Goal: Check status: Check status

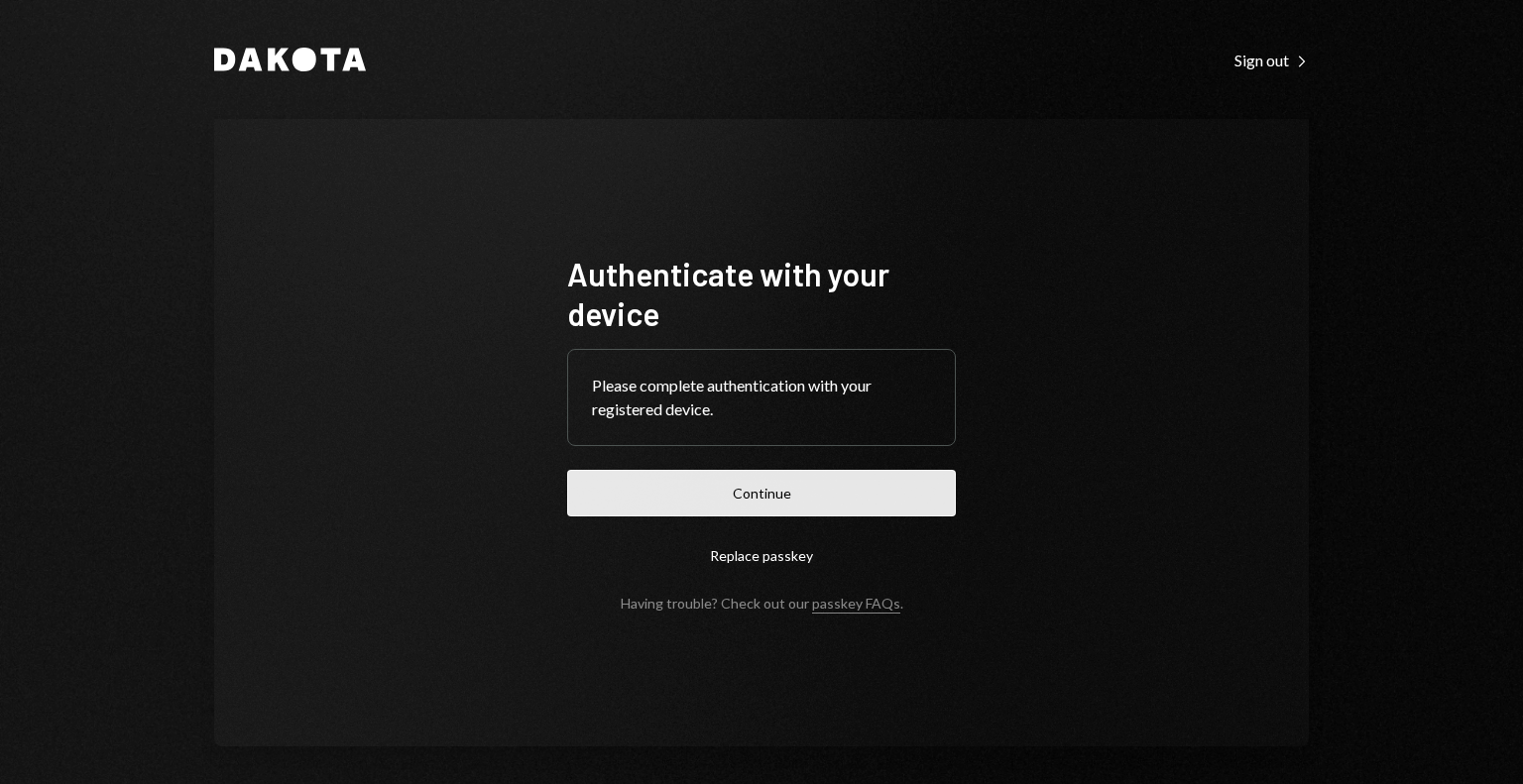
click at [595, 475] on button "Continue" at bounding box center [762, 492] width 388 height 47
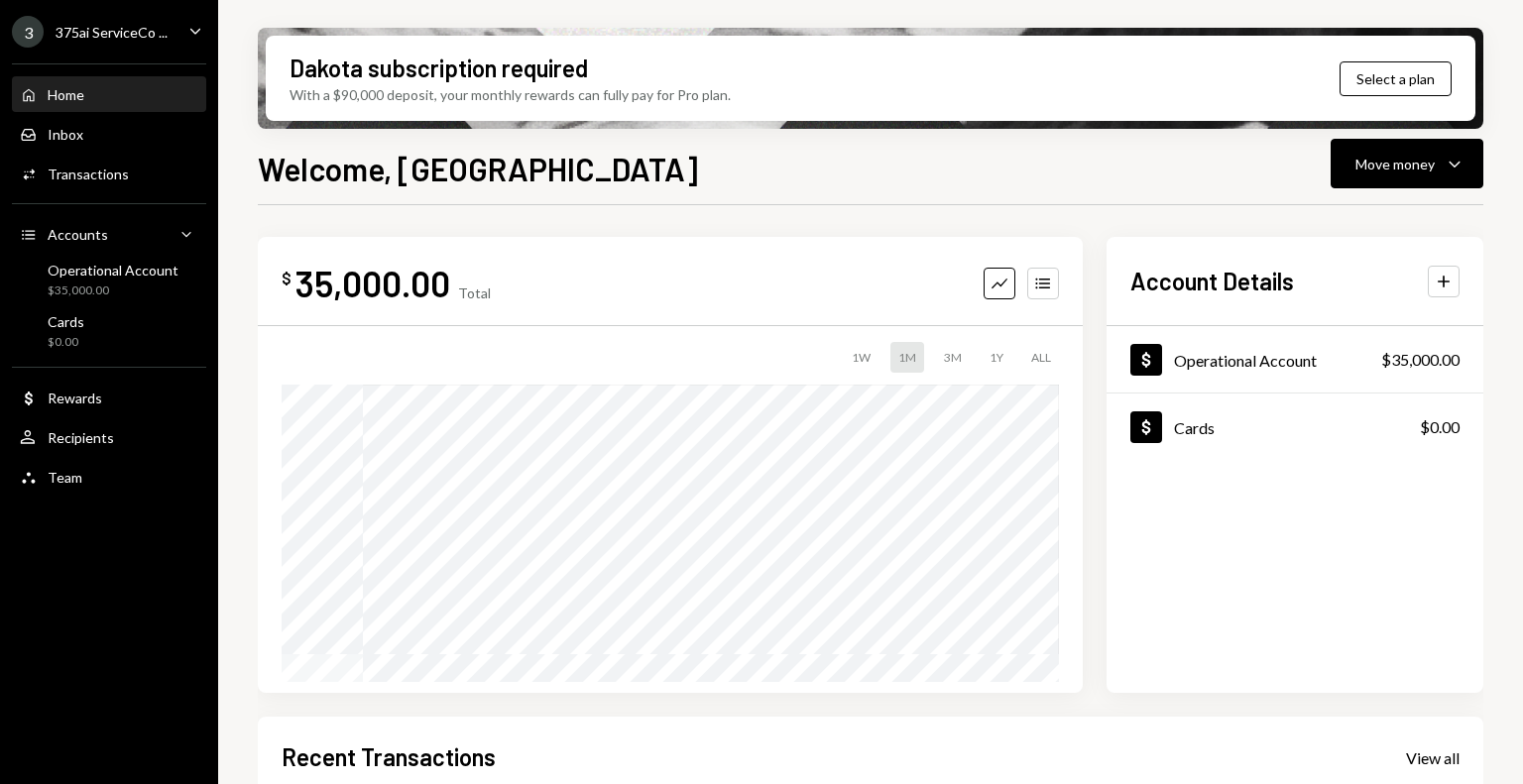
click at [85, 27] on div "375ai ServiceCo ..." at bounding box center [111, 32] width 112 height 17
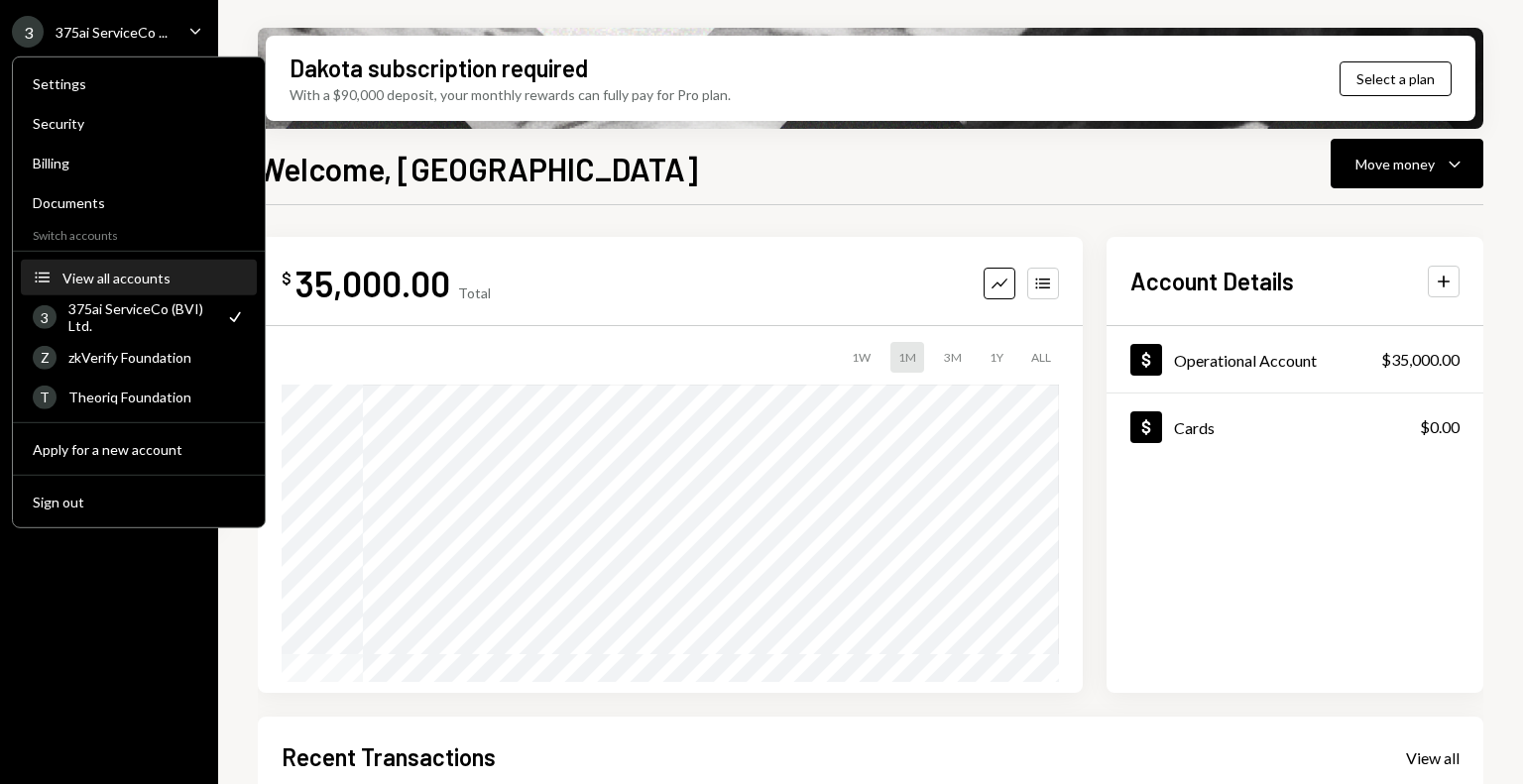
click at [140, 280] on div "View all accounts" at bounding box center [153, 277] width 182 height 17
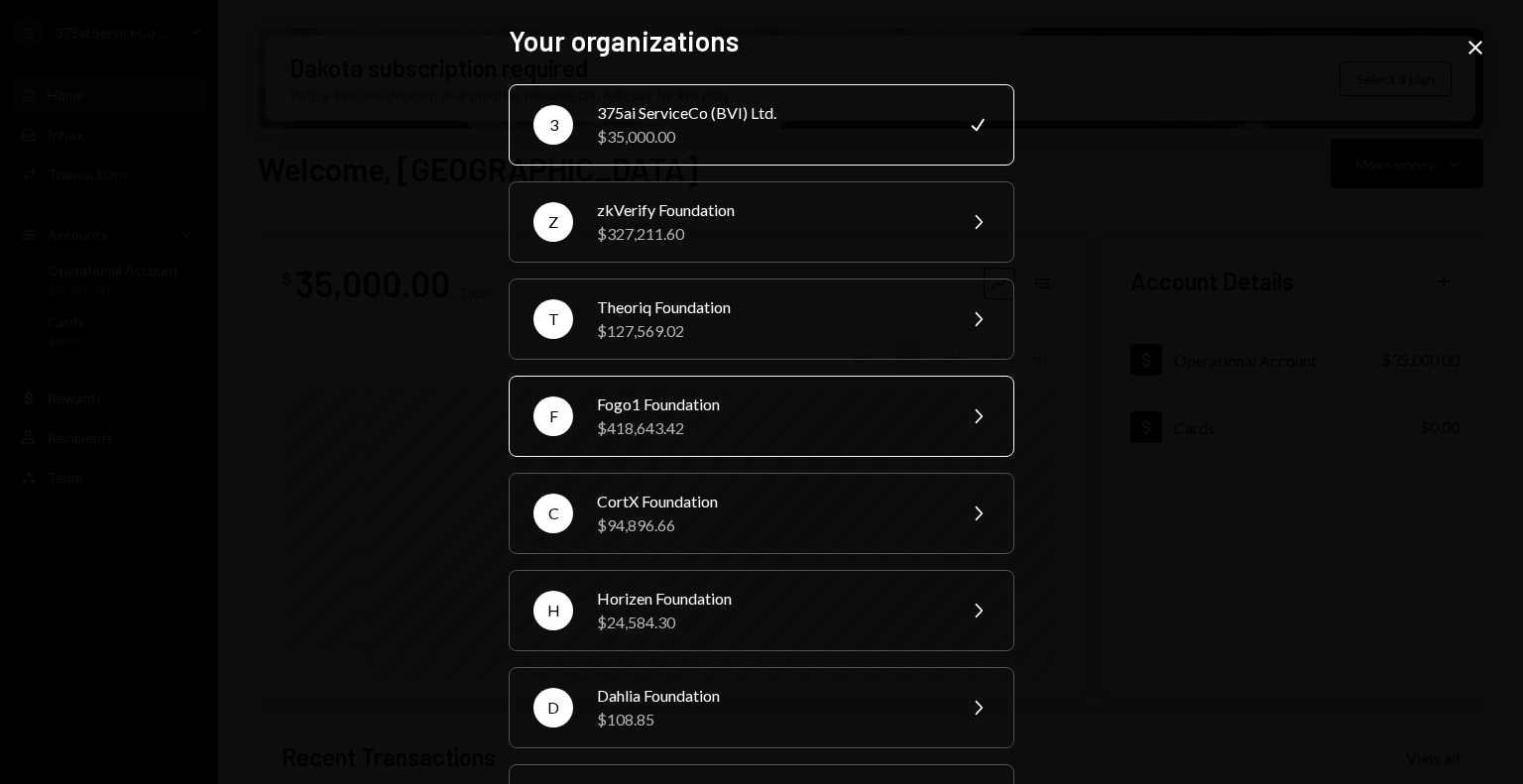
click at [630, 399] on div "Fogo1 Foundation" at bounding box center [769, 404] width 345 height 24
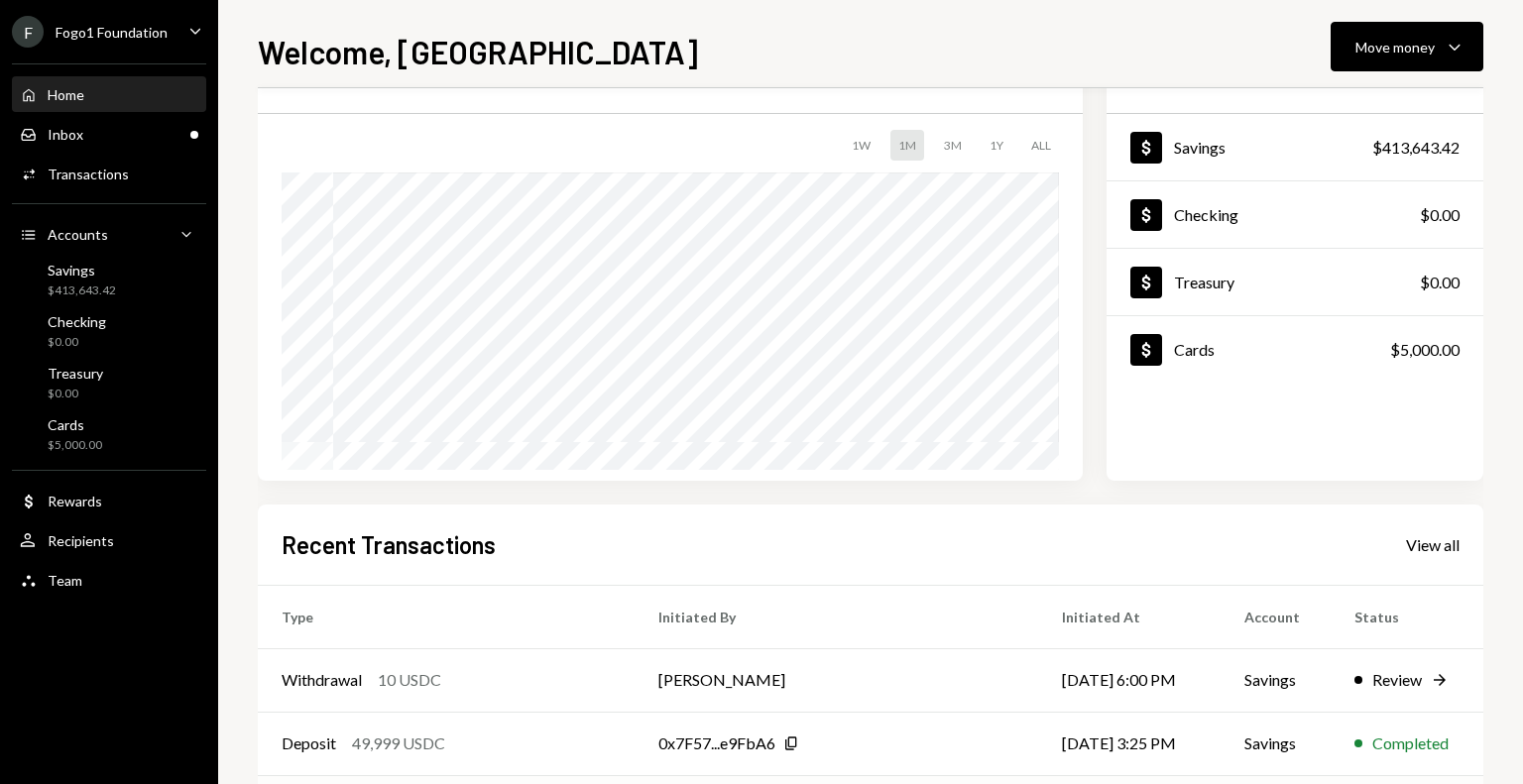
scroll to position [198, 0]
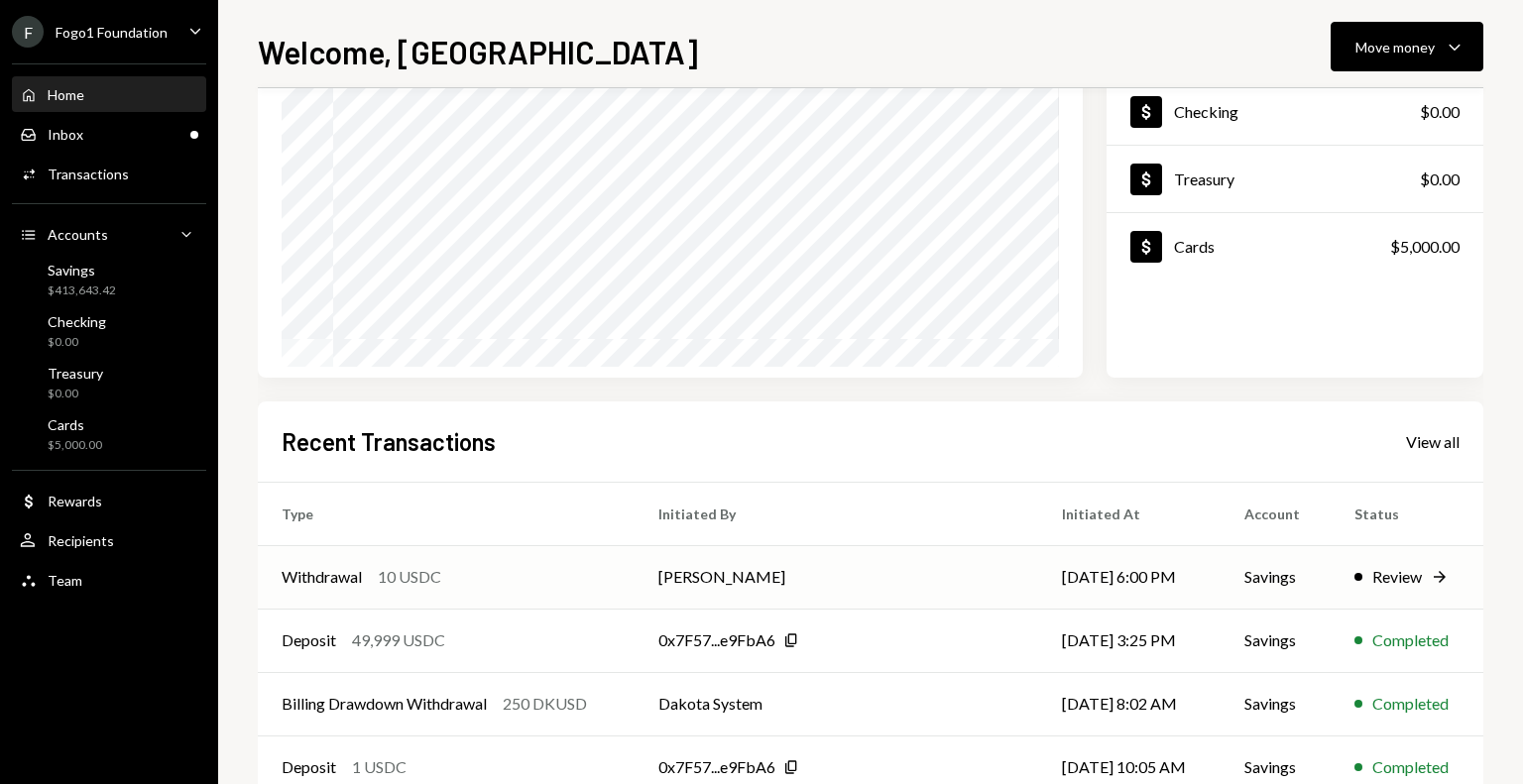
click at [396, 589] on div "10 USDC" at bounding box center [409, 577] width 64 height 24
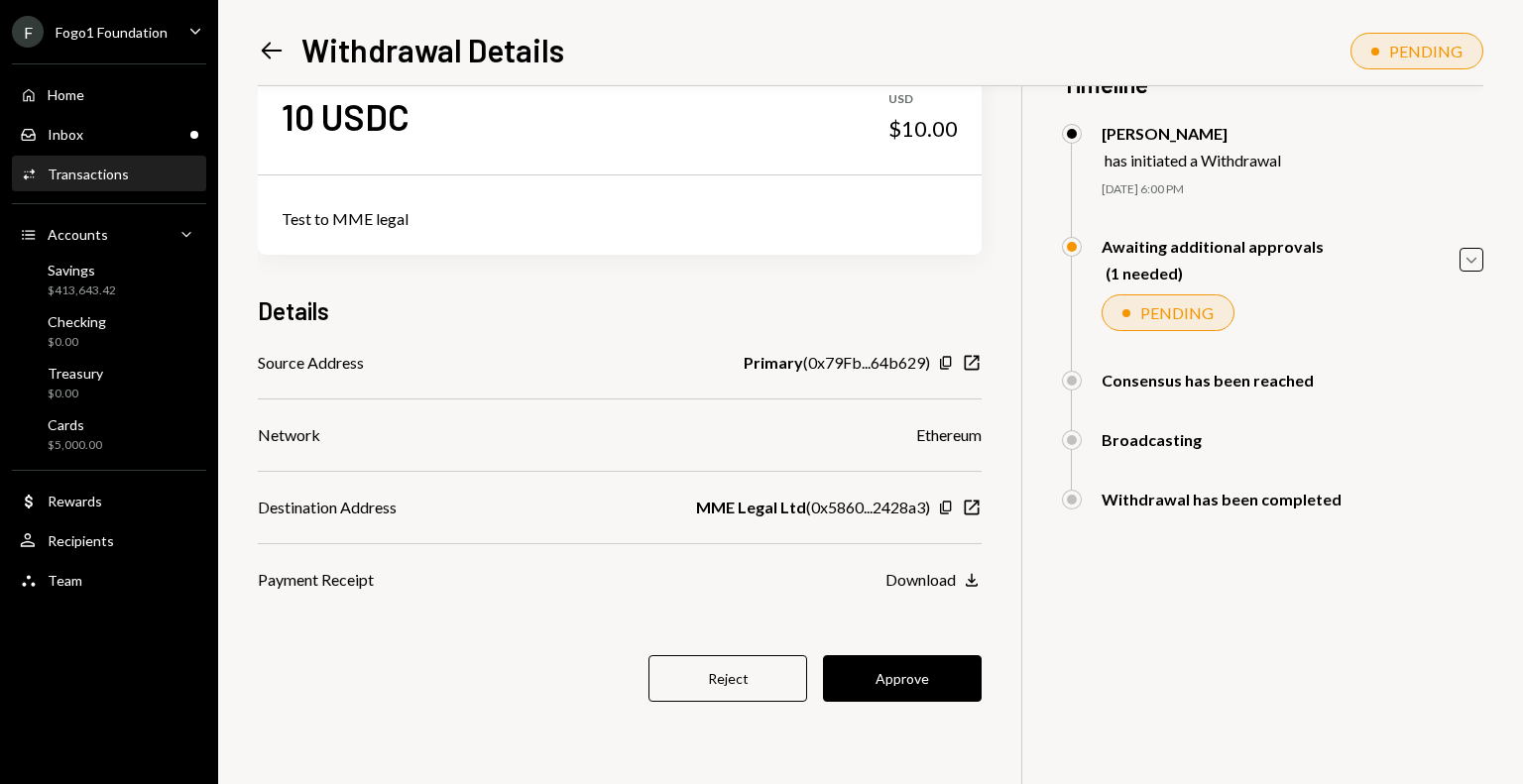
scroll to position [86, 0]
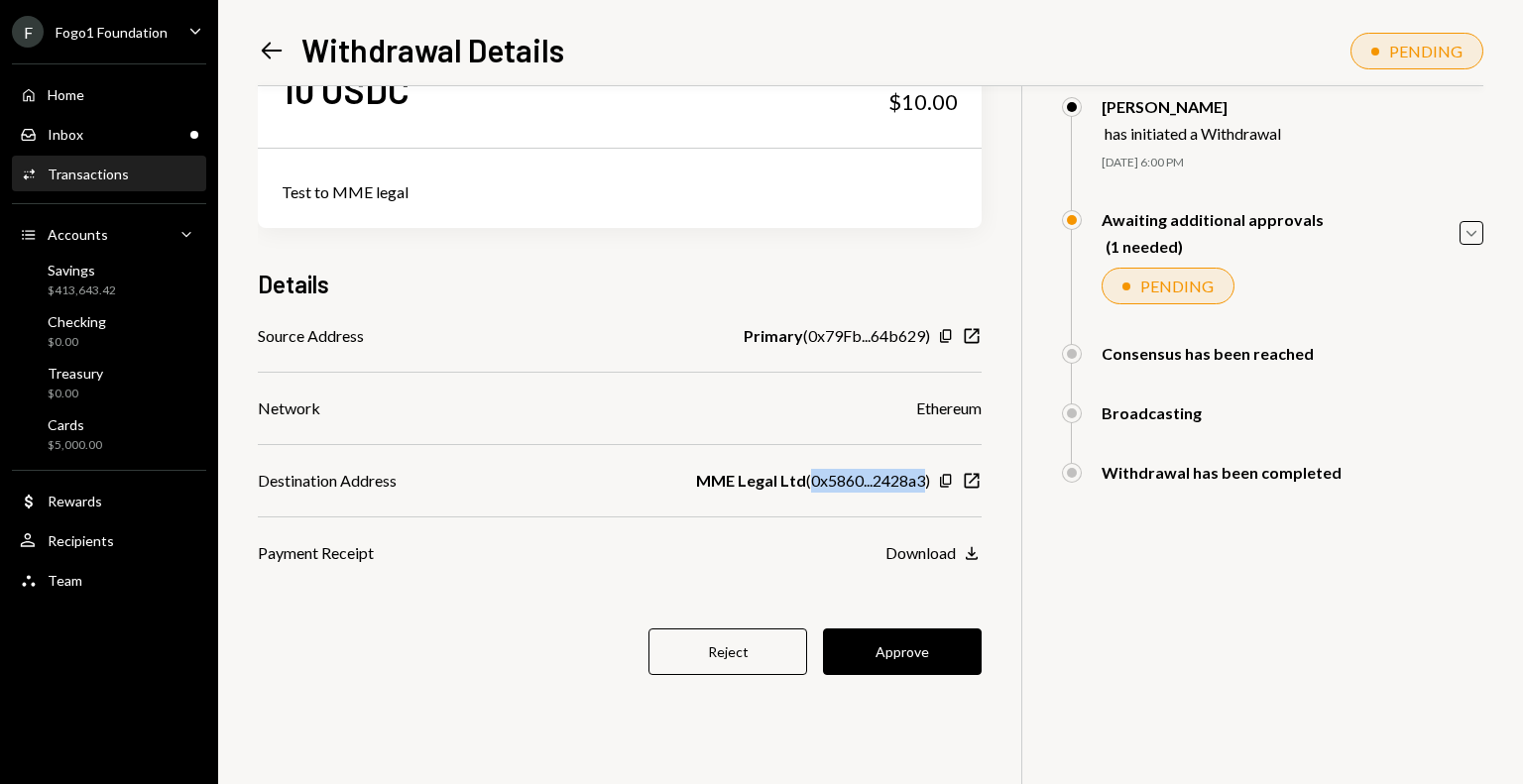
drag, startPoint x: 834, startPoint y: 477, endPoint x: 931, endPoint y: 473, distance: 97.1
click at [928, 474] on div "MME Legal Ltd ( 0x5860...2428a3 )" at bounding box center [812, 481] width 234 height 24
click at [875, 480] on div "MME Legal Ltd ( 0x5860...2428a3 )" at bounding box center [812, 481] width 234 height 24
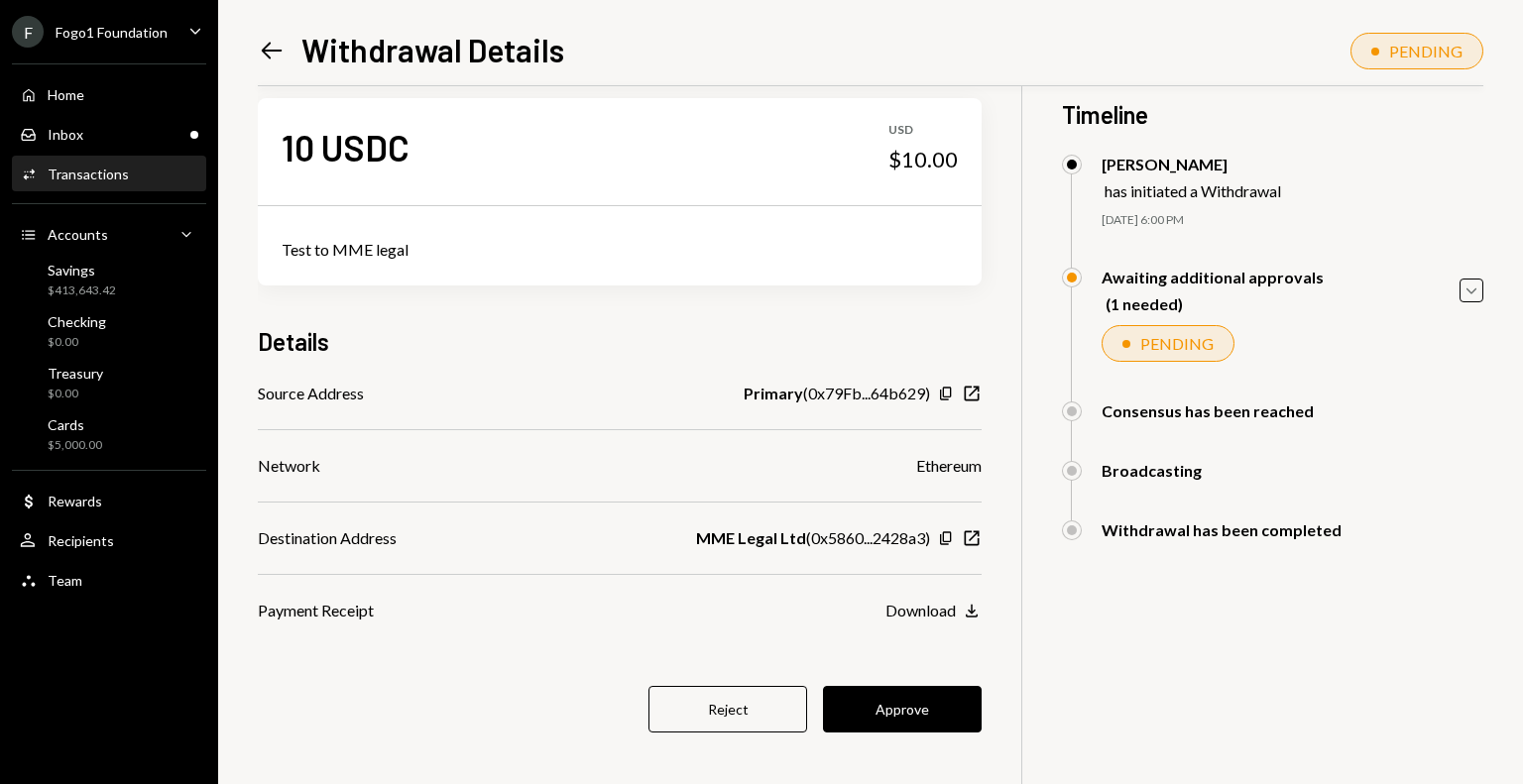
scroll to position [0, 0]
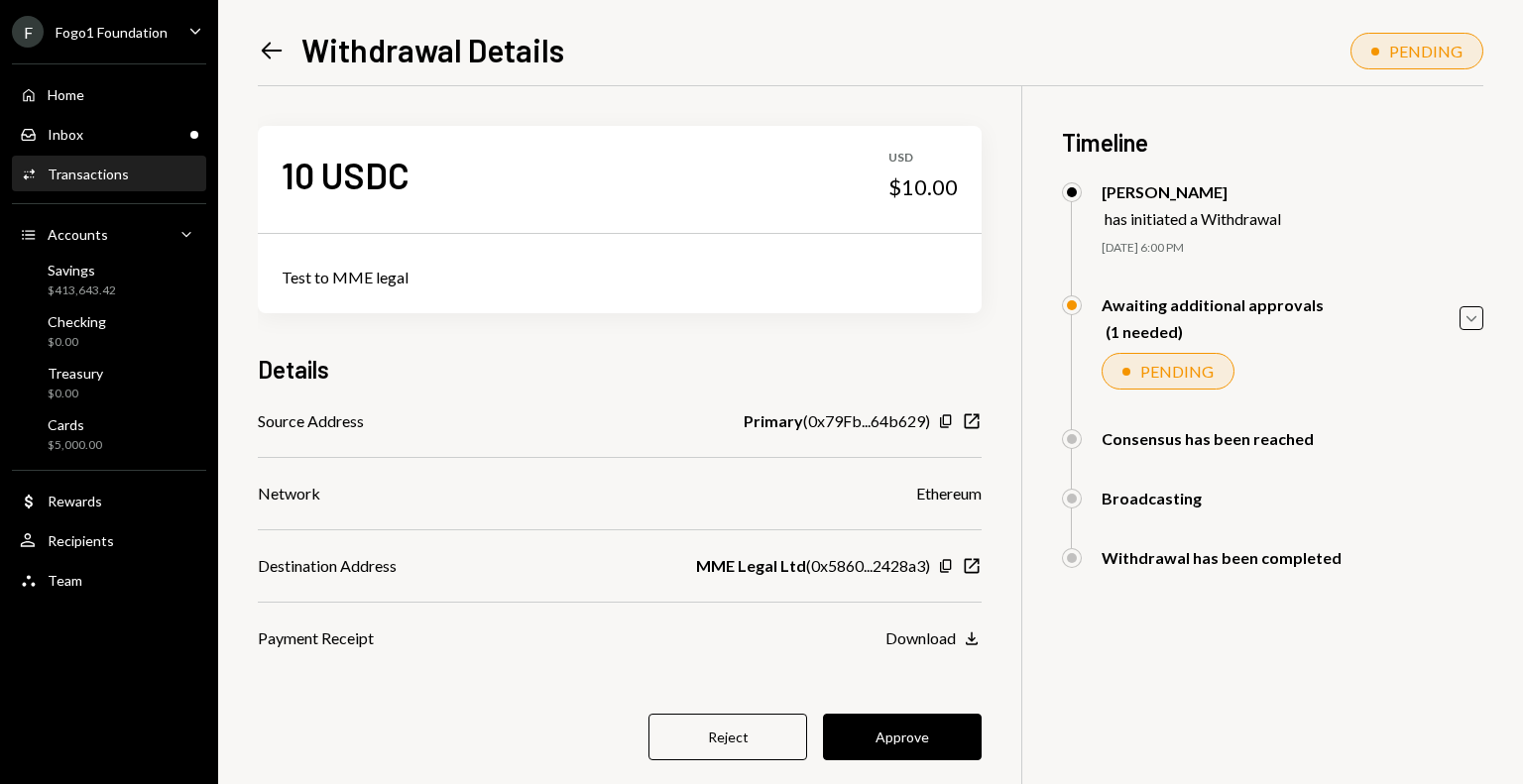
click at [748, 430] on b "Primary" at bounding box center [773, 421] width 60 height 24
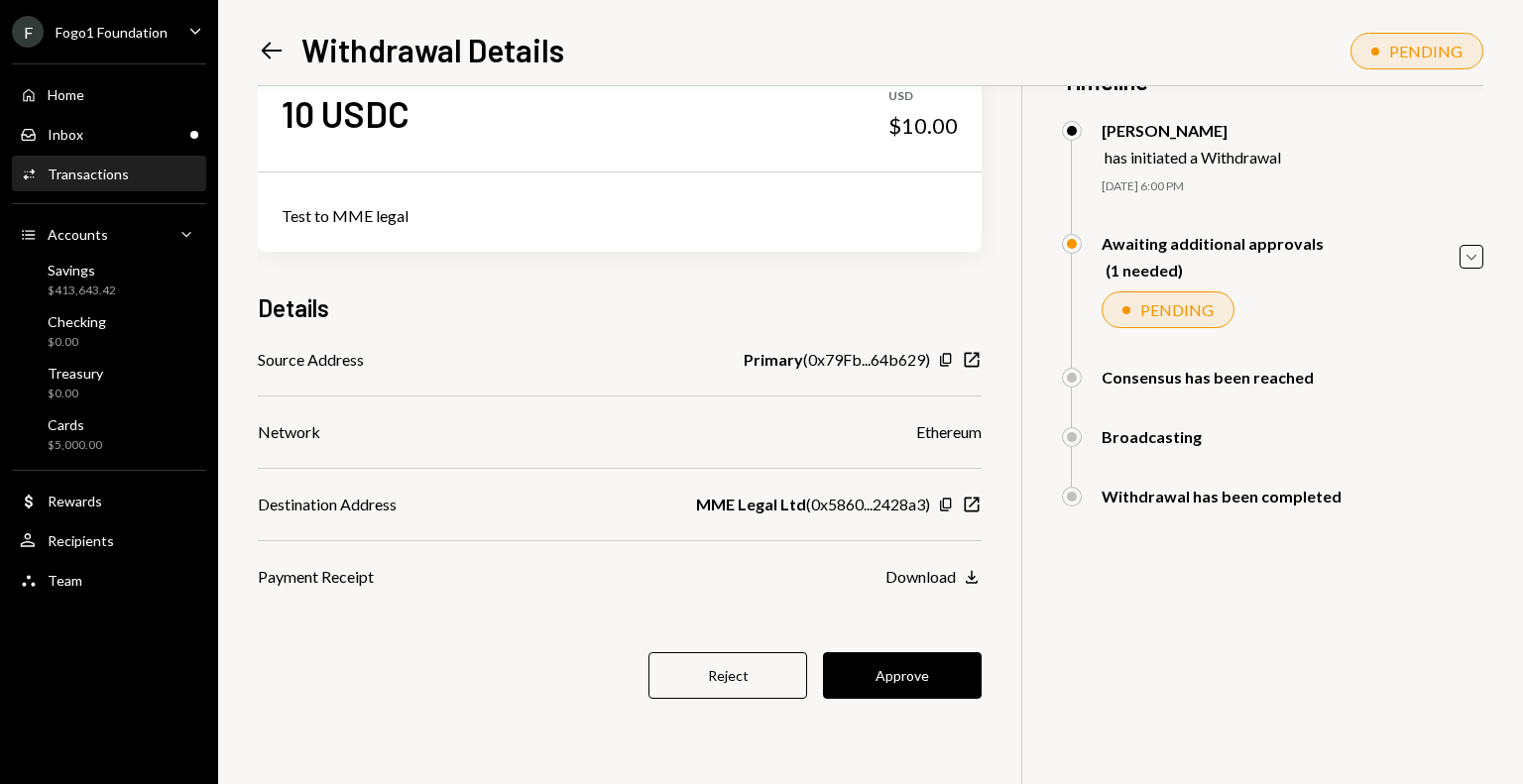
scroll to position [86, 0]
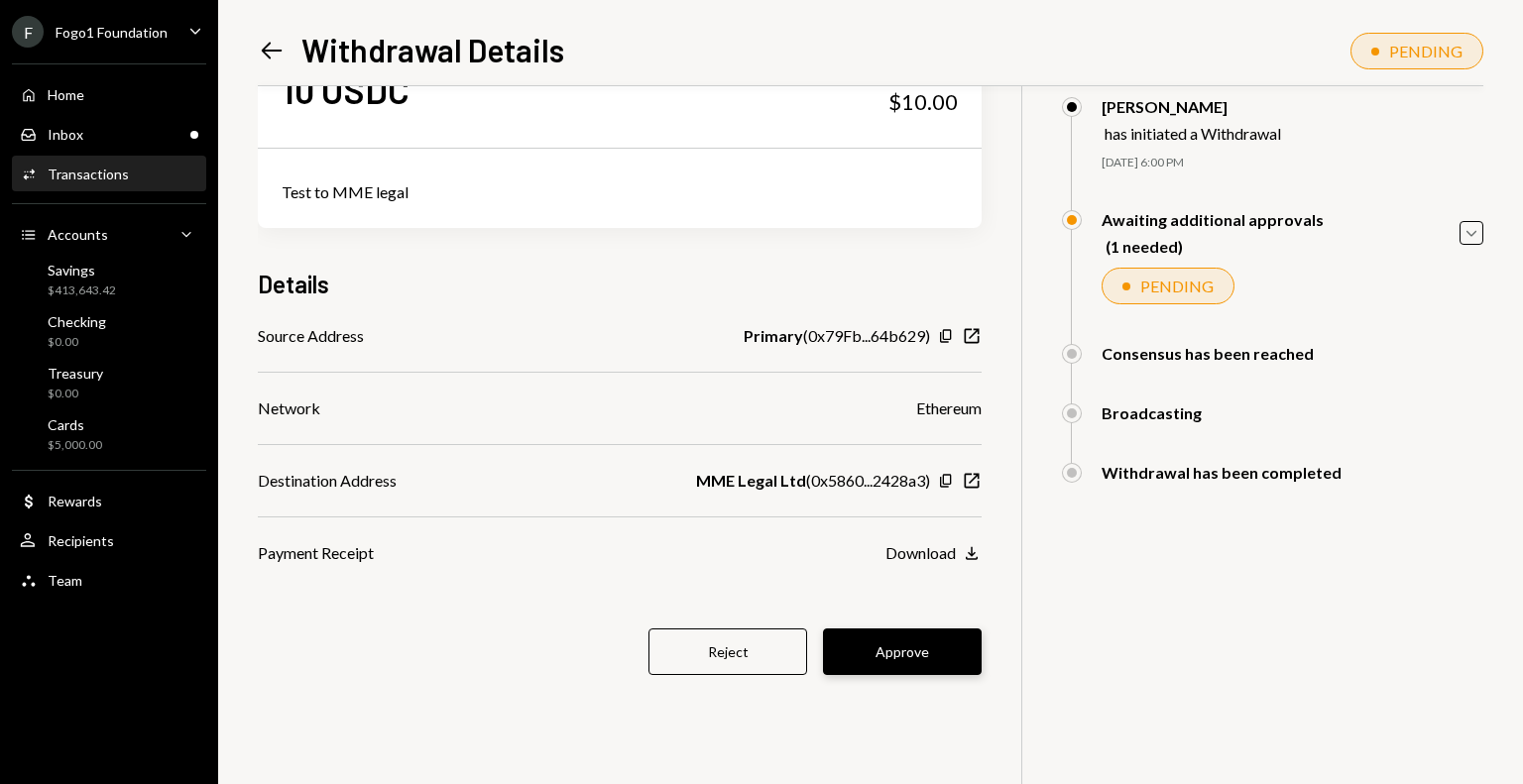
click at [894, 652] on button "Approve" at bounding box center [902, 651] width 158 height 47
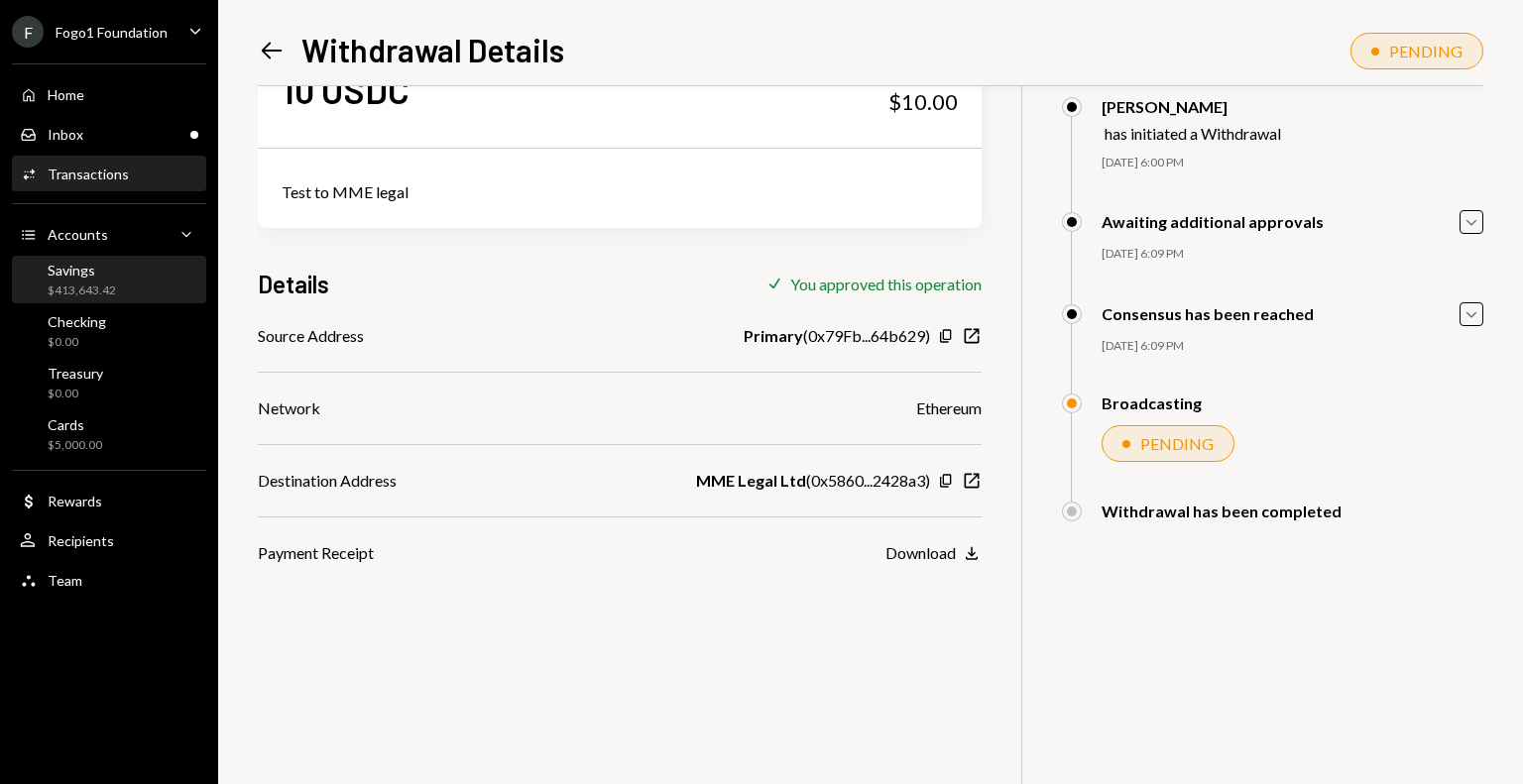
click at [104, 289] on div "$413,643.42" at bounding box center [82, 291] width 69 height 17
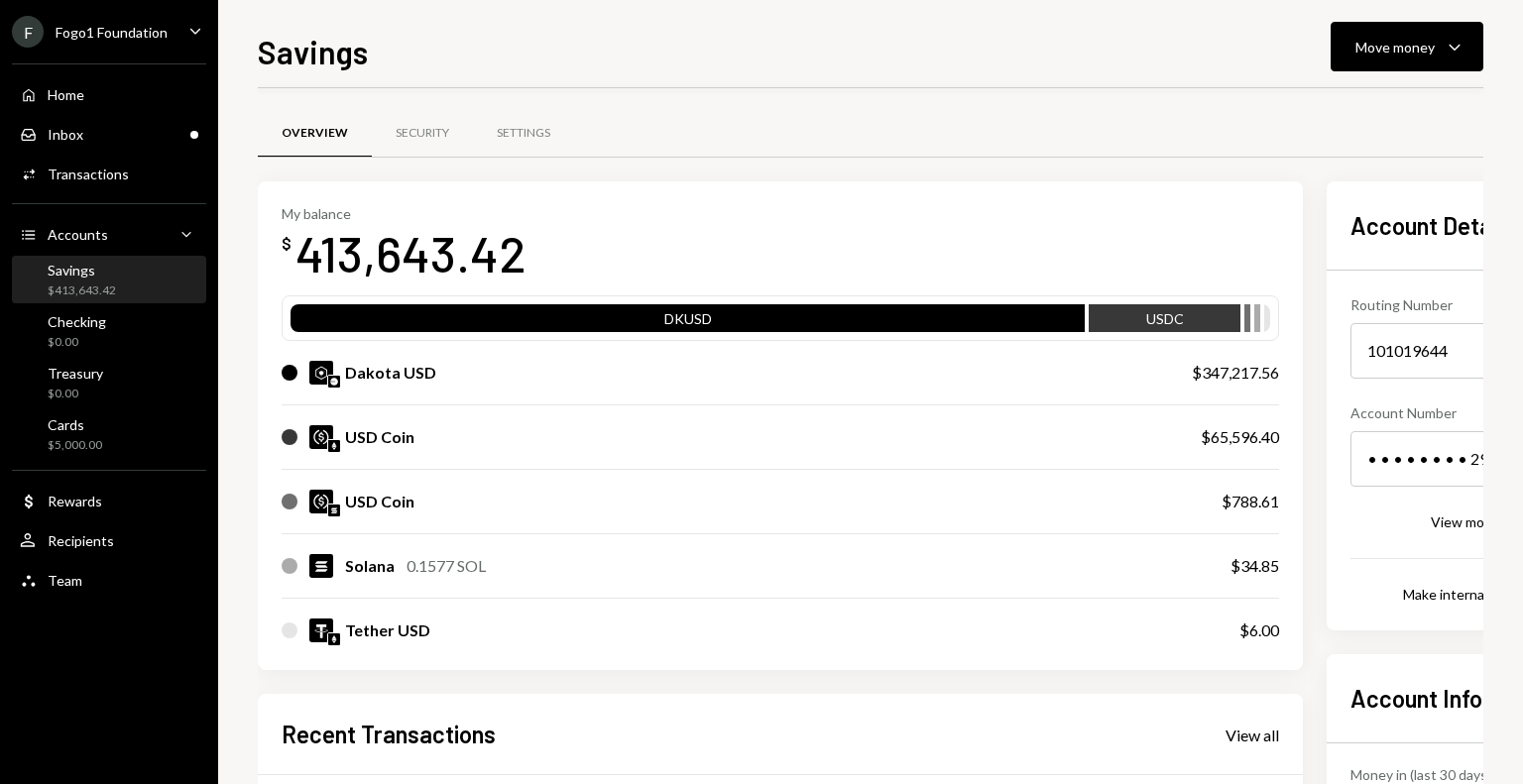
scroll to position [297, 0]
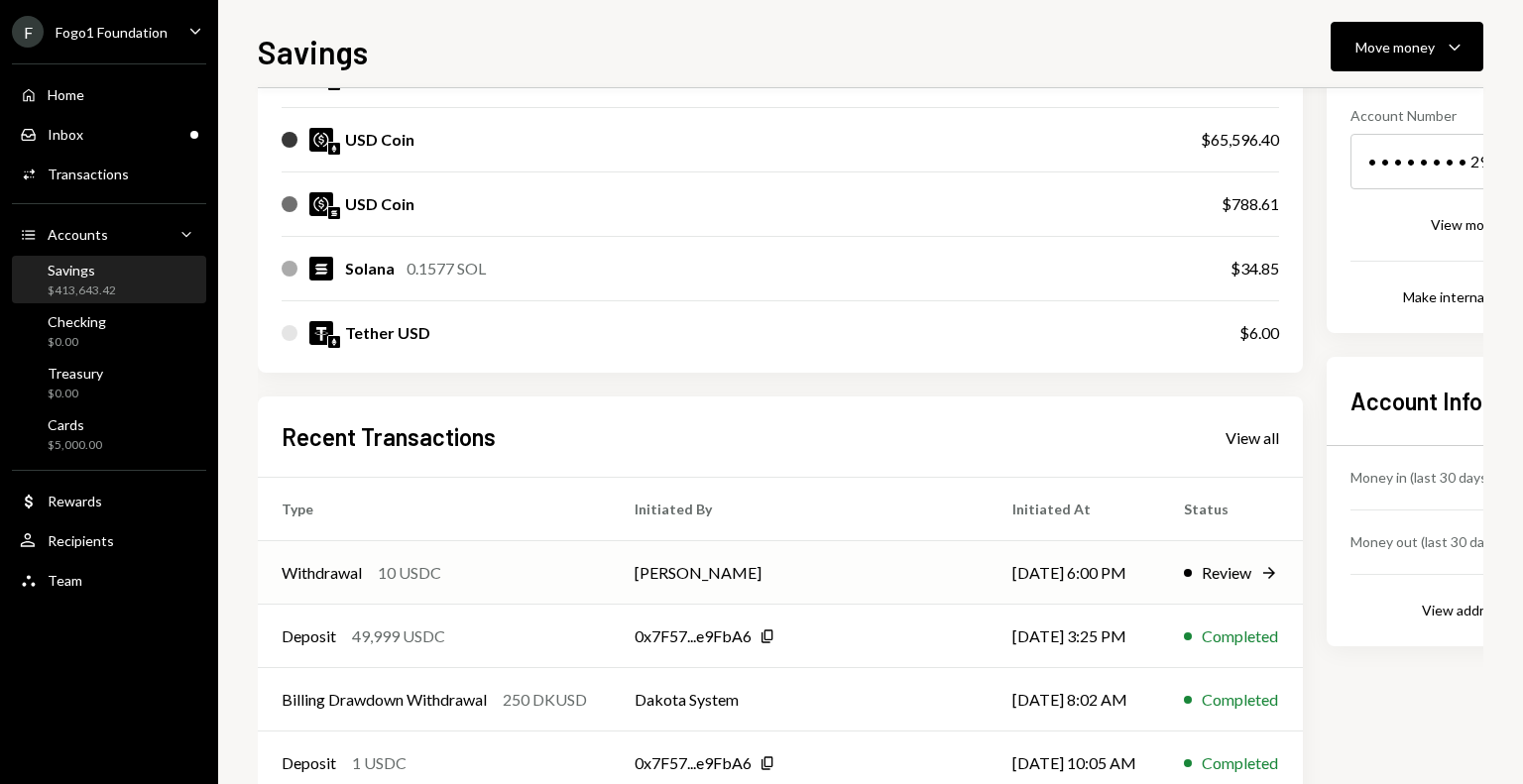
click at [690, 582] on td "[PERSON_NAME]" at bounding box center [799, 573] width 377 height 64
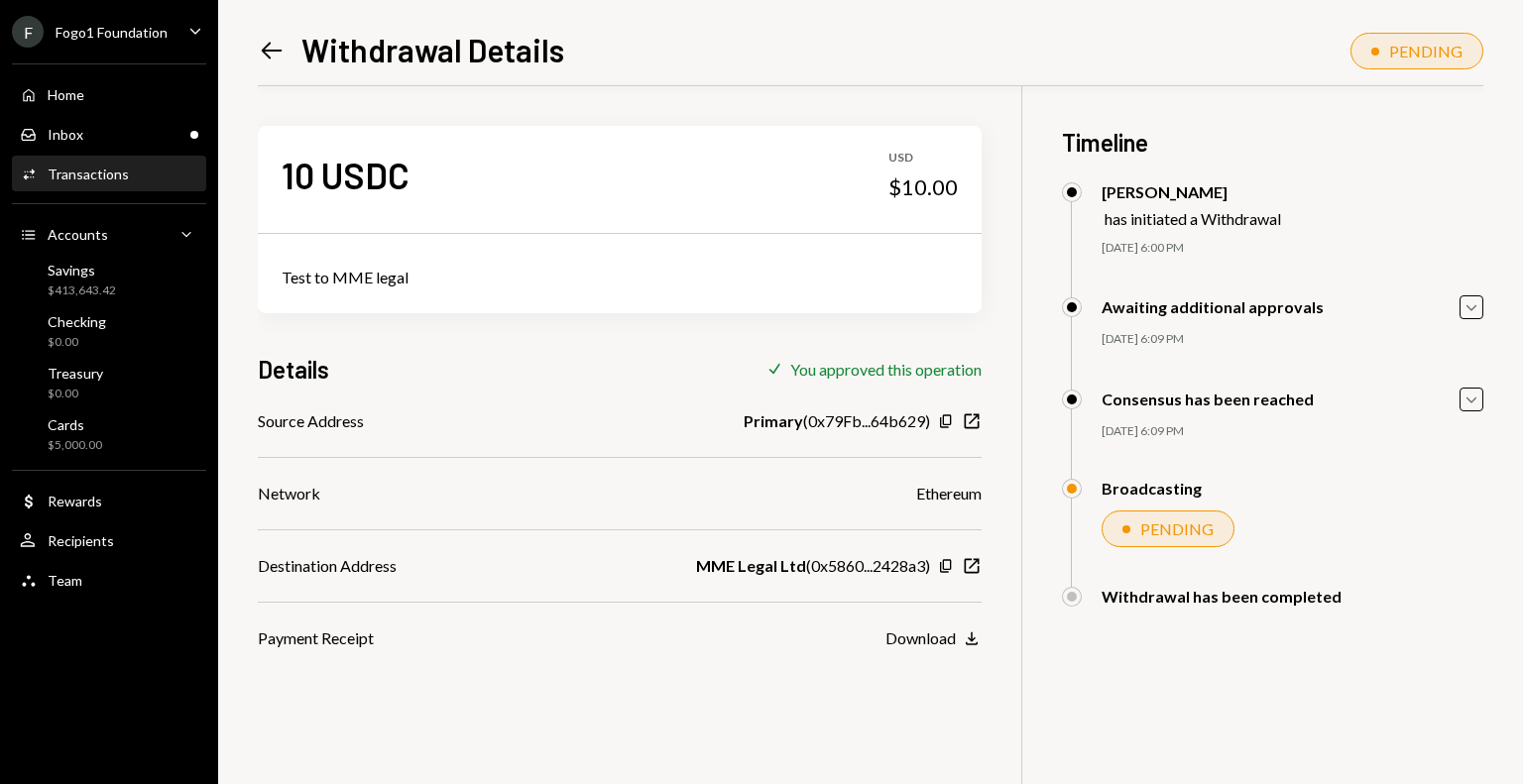
scroll to position [86, 0]
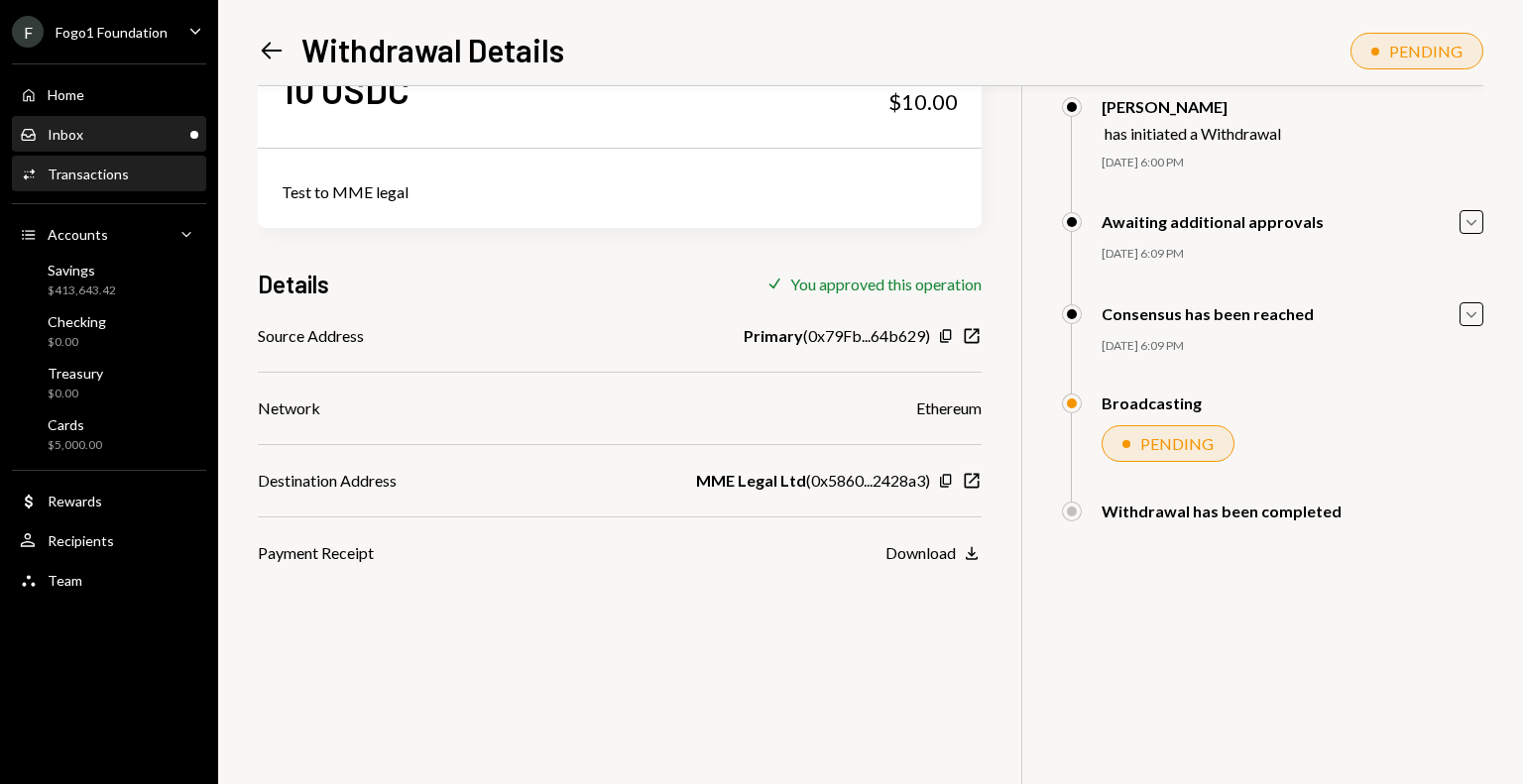
click at [140, 144] on div "Inbox Inbox" at bounding box center [109, 135] width 178 height 34
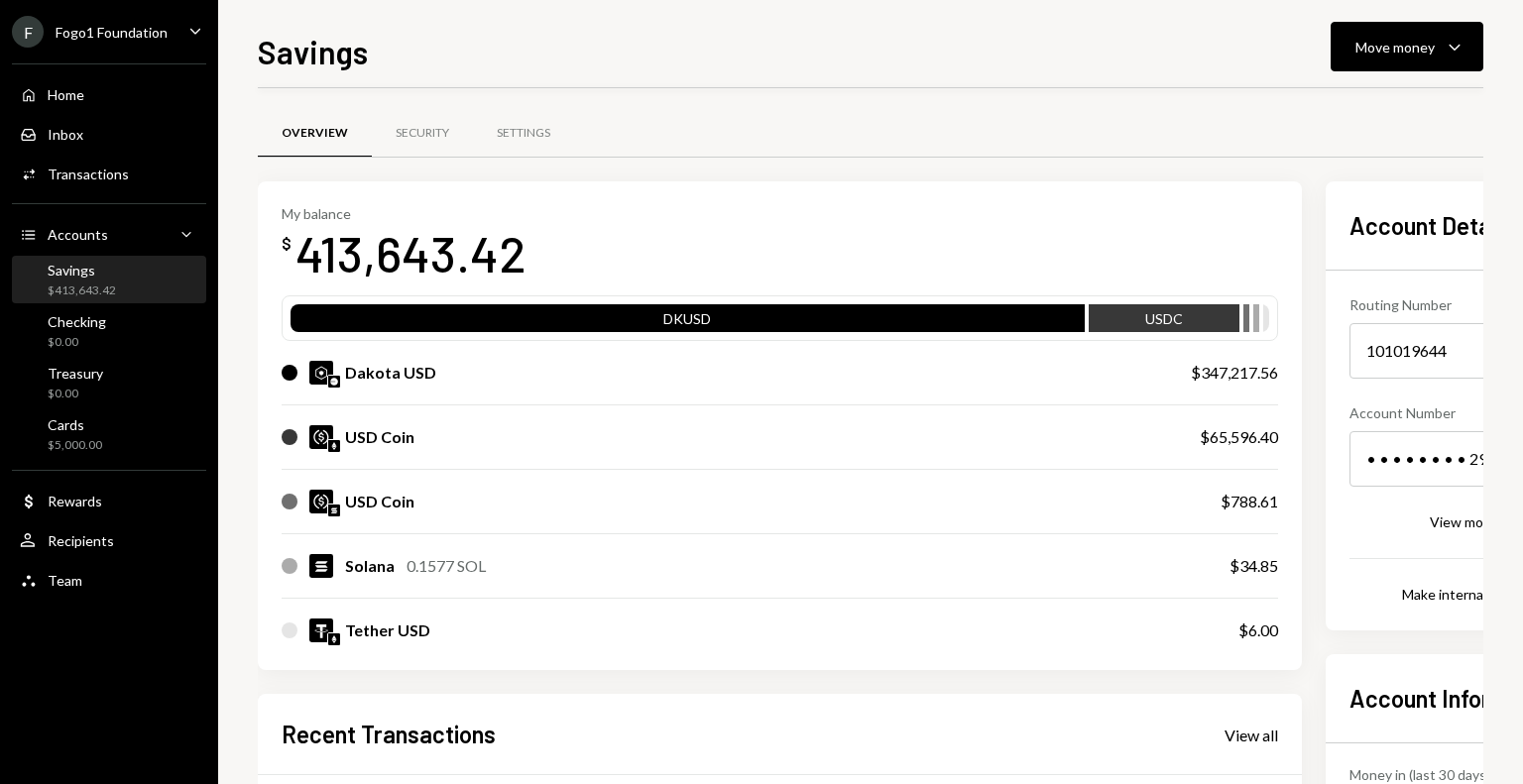
scroll to position [198, 0]
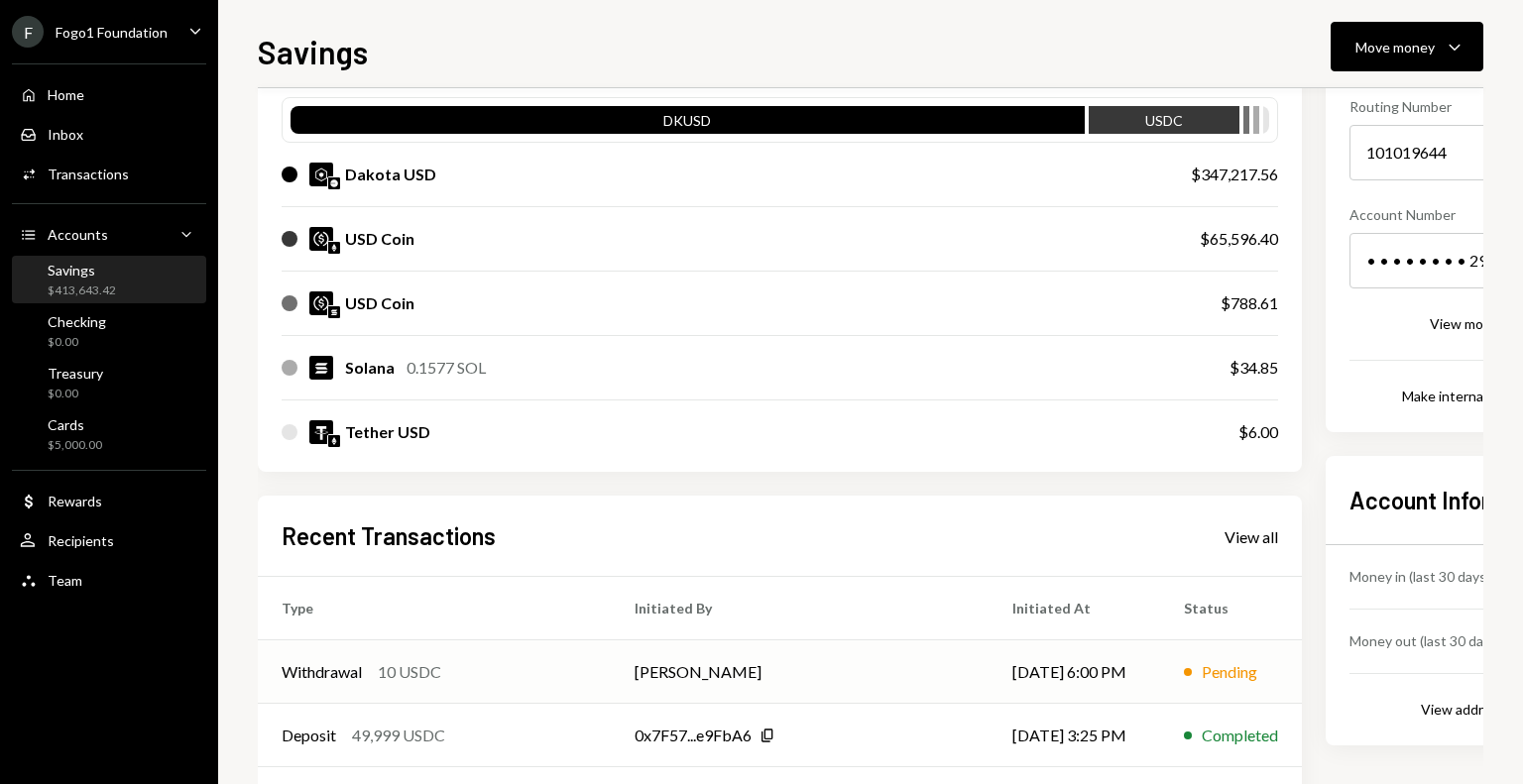
click at [655, 667] on td "[PERSON_NAME]" at bounding box center [799, 672] width 377 height 64
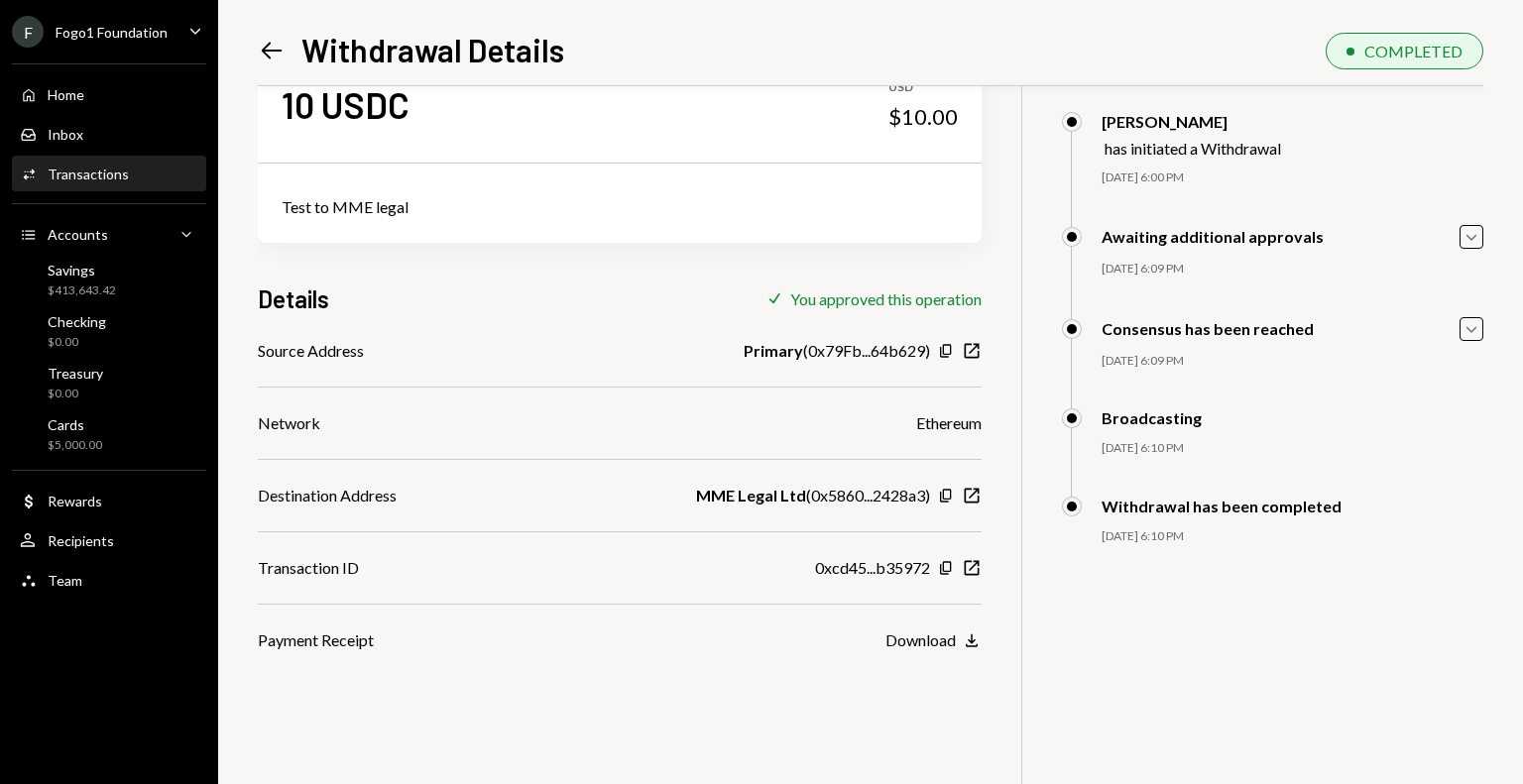
scroll to position [86, 0]
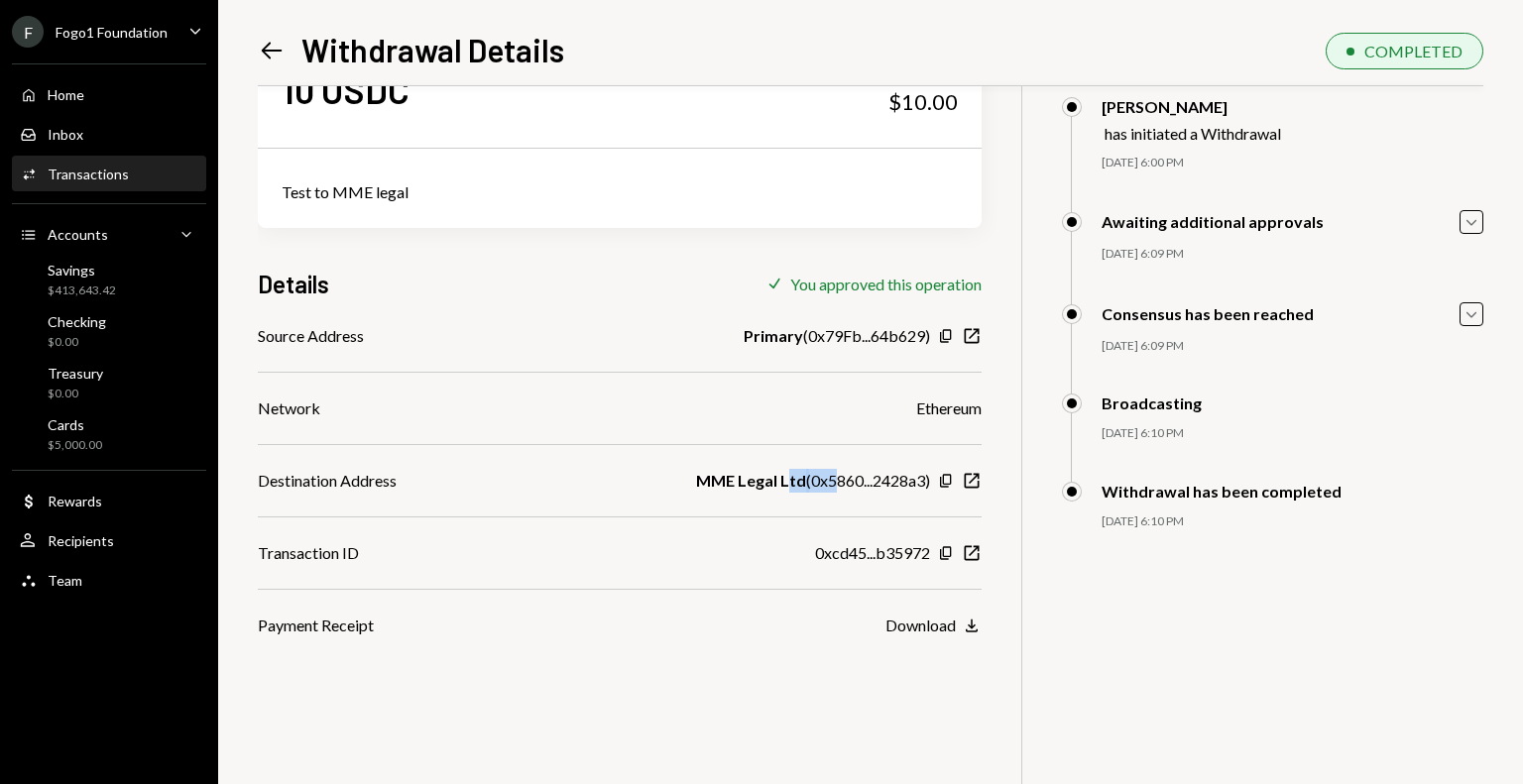
drag, startPoint x: 811, startPoint y: 479, endPoint x: 846, endPoint y: 475, distance: 35.2
click at [845, 475] on div "MME Legal Ltd ( 0x5860...2428a3 )" at bounding box center [812, 481] width 234 height 24
click at [974, 555] on icon "New Window" at bounding box center [972, 553] width 20 height 20
click at [136, 296] on div "Savings $413,633.42" at bounding box center [109, 281] width 178 height 38
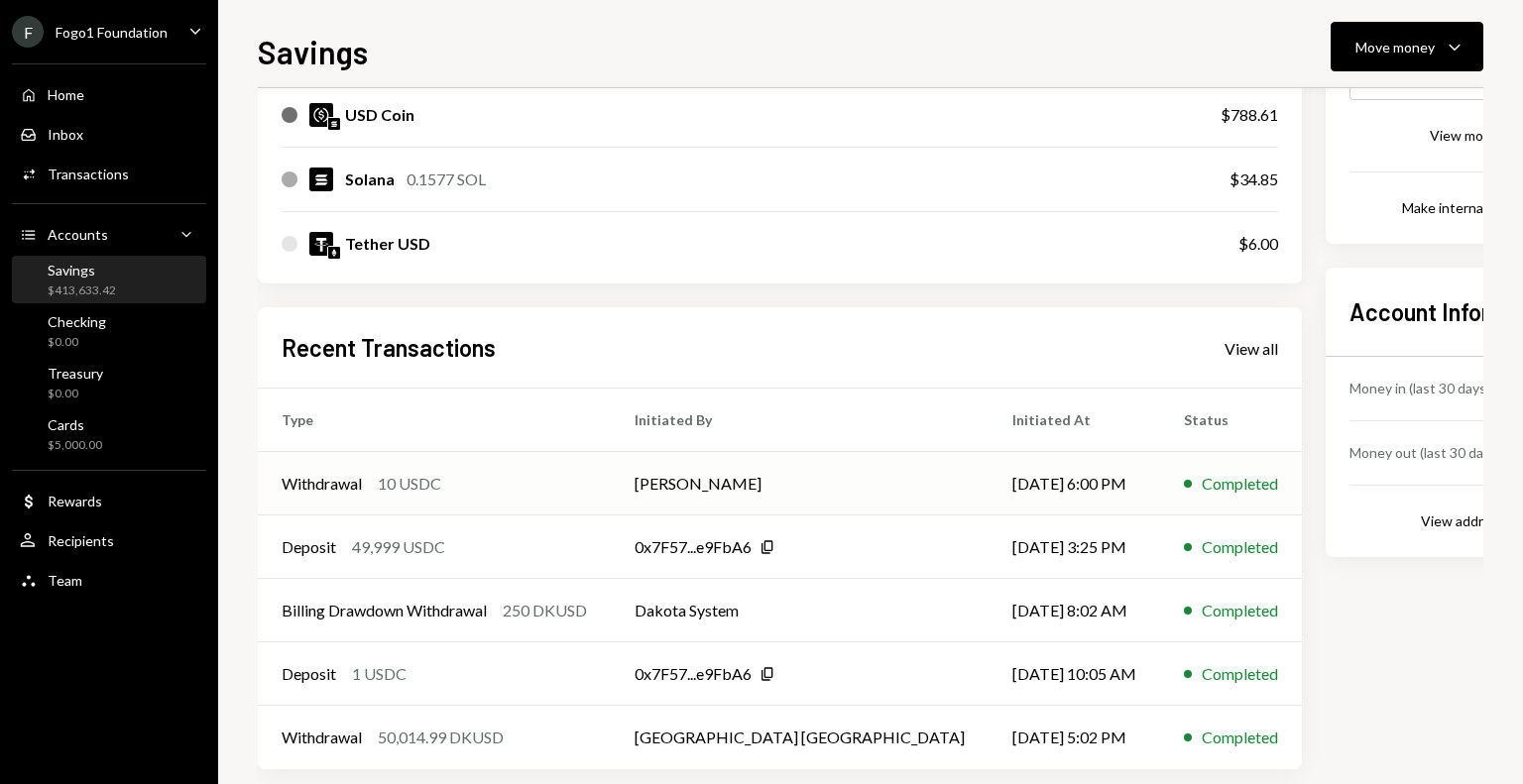
scroll to position [409, 0]
